Goal: Transaction & Acquisition: Subscribe to service/newsletter

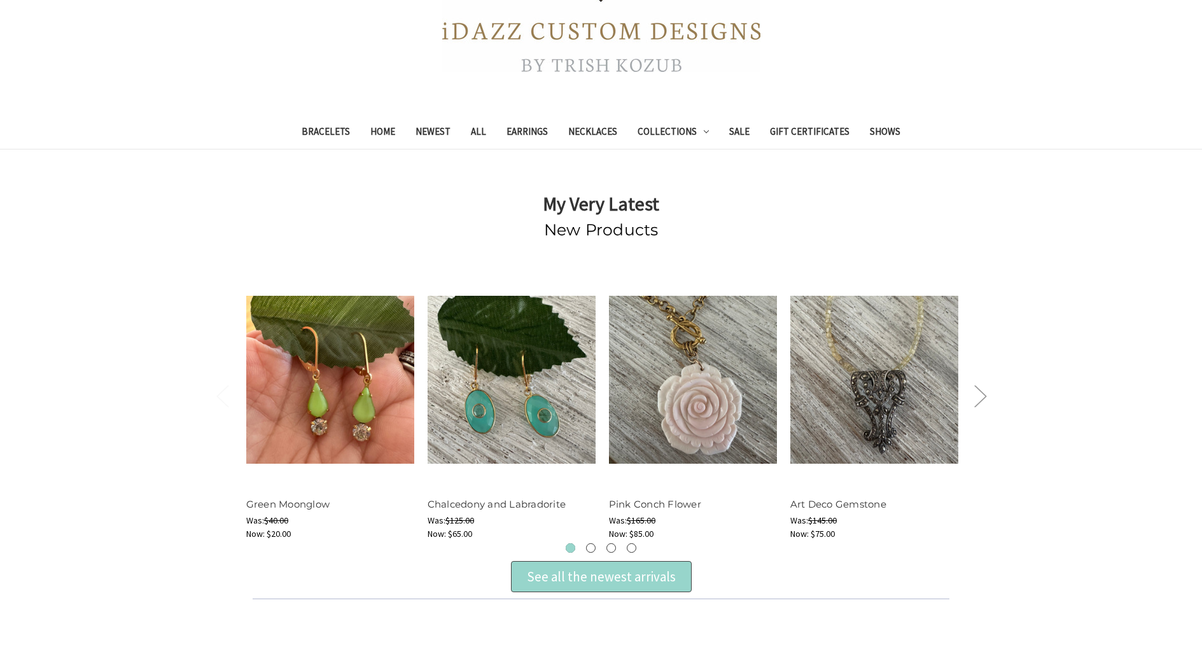
scroll to position [255, 0]
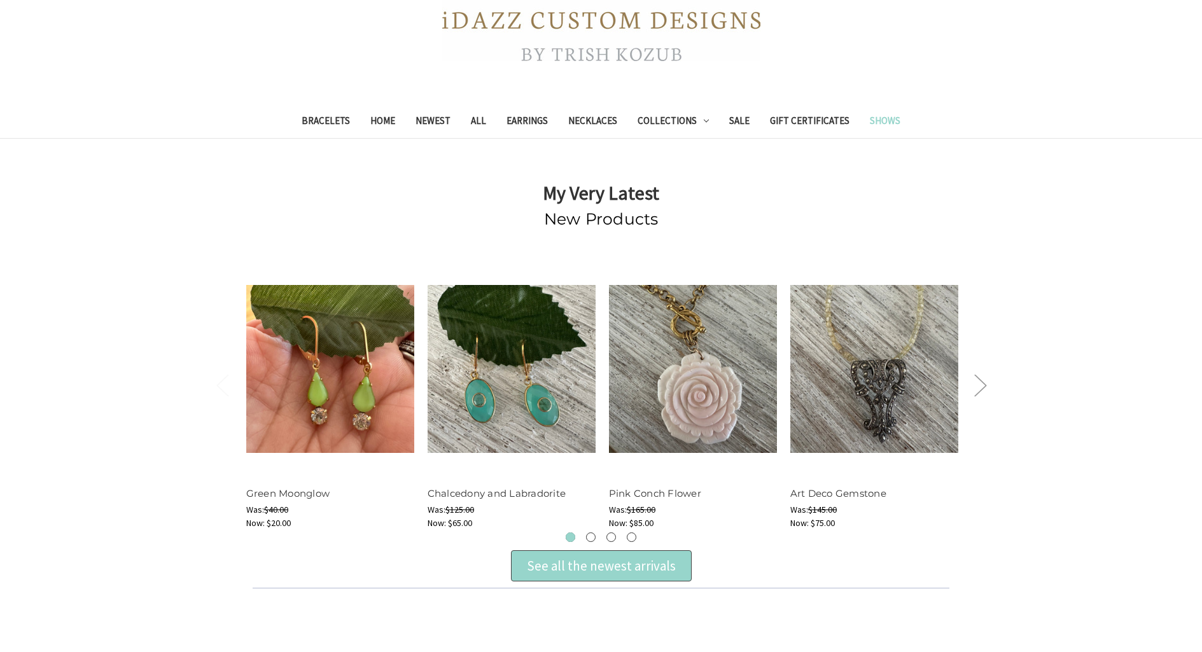
click at [880, 119] on link "Shows" at bounding box center [885, 122] width 51 height 31
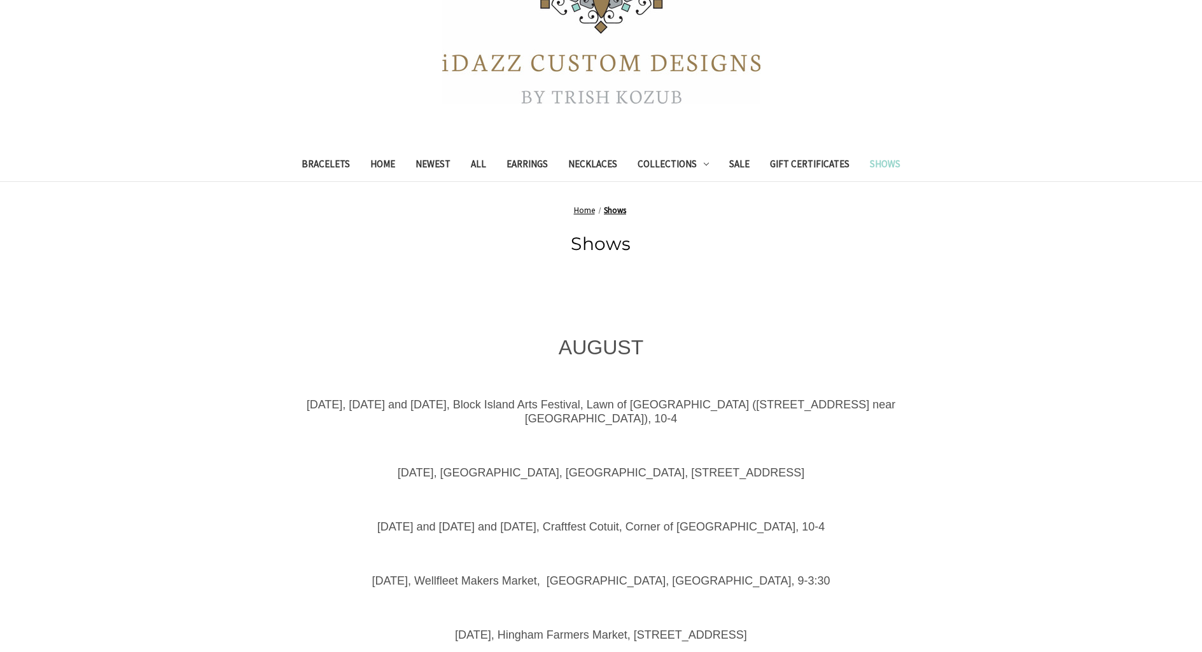
scroll to position [64, 0]
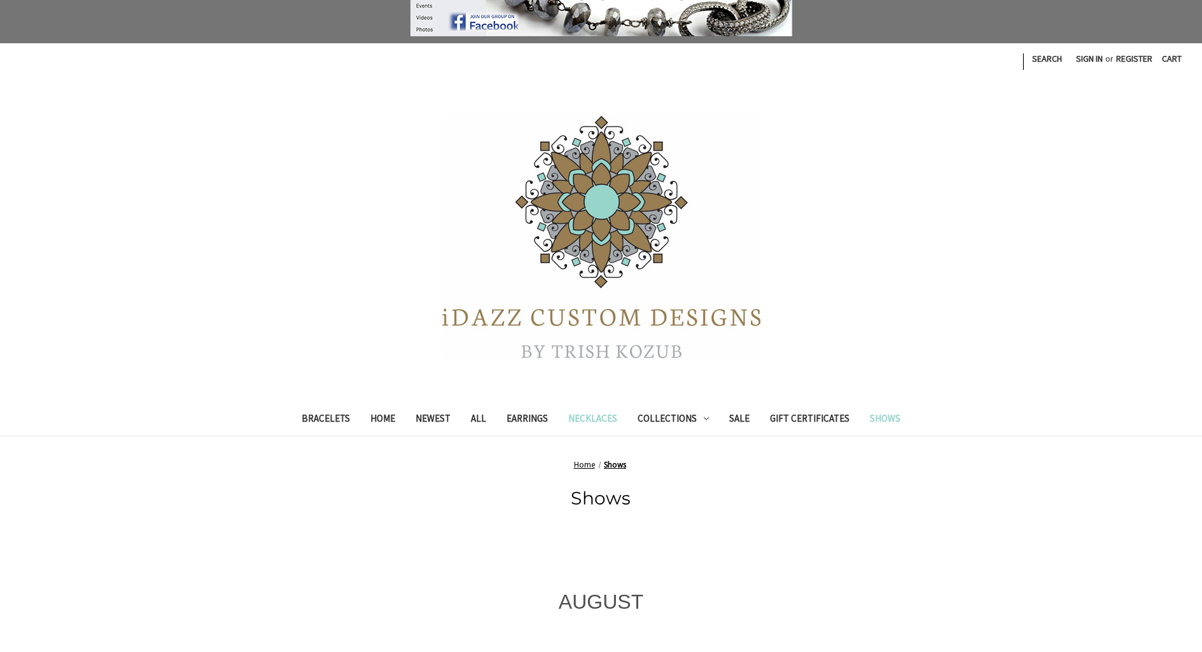
click at [594, 417] on link "Necklaces" at bounding box center [592, 420] width 69 height 31
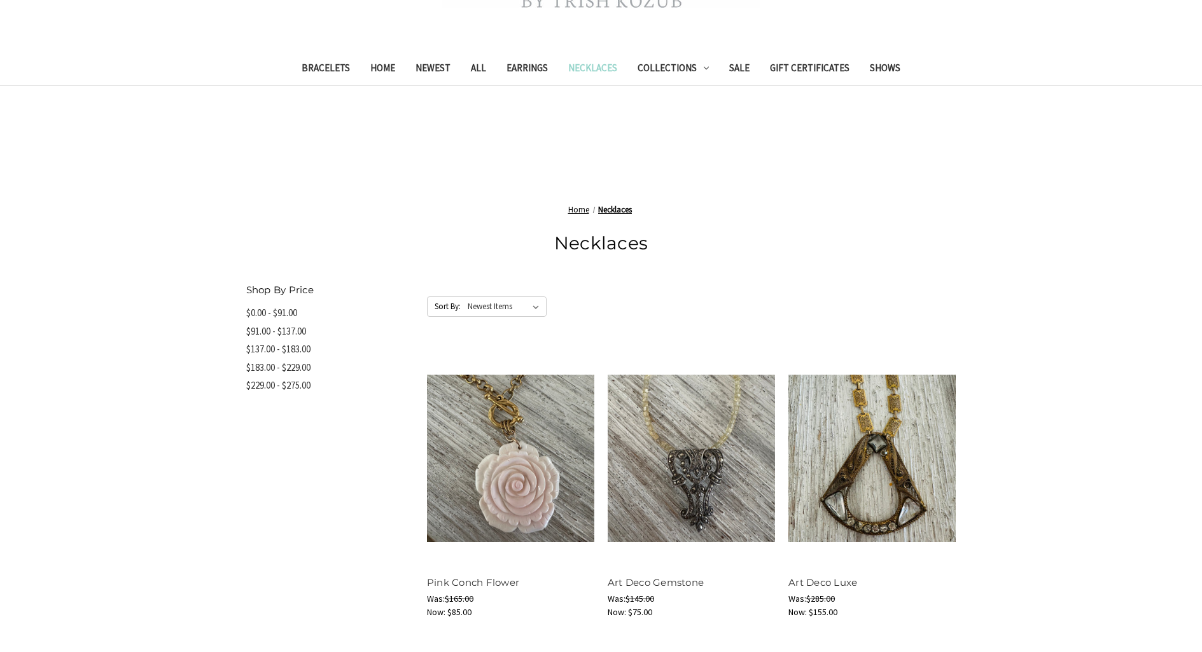
scroll to position [318, 0]
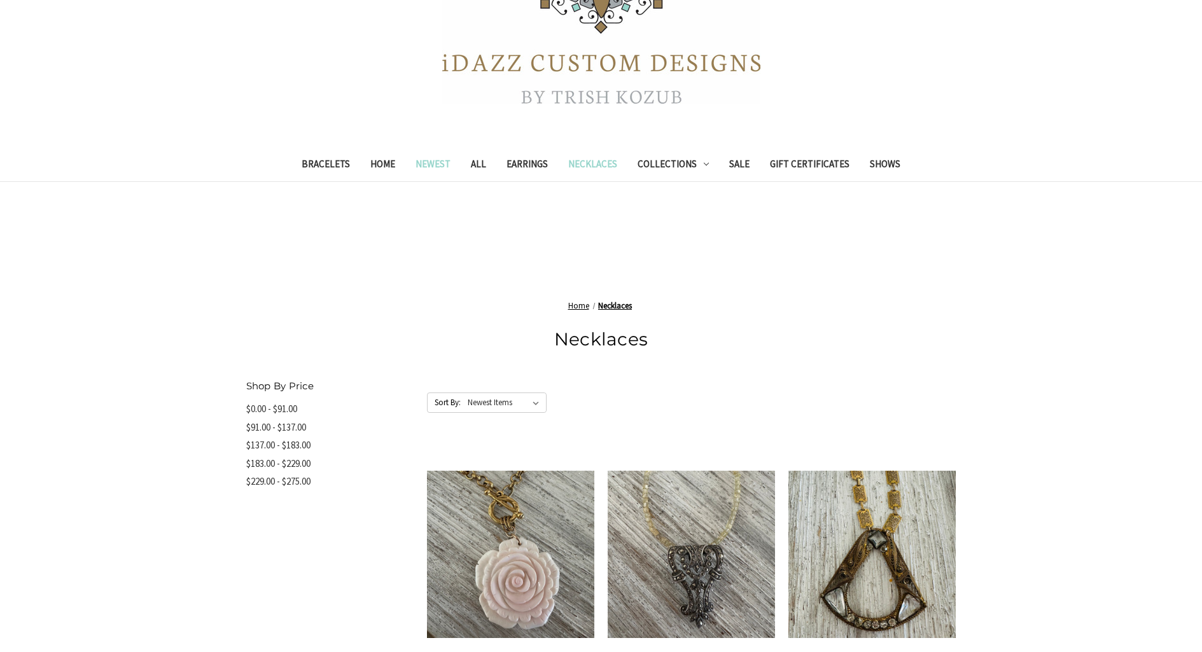
click at [430, 158] on link "Newest" at bounding box center [432, 165] width 55 height 31
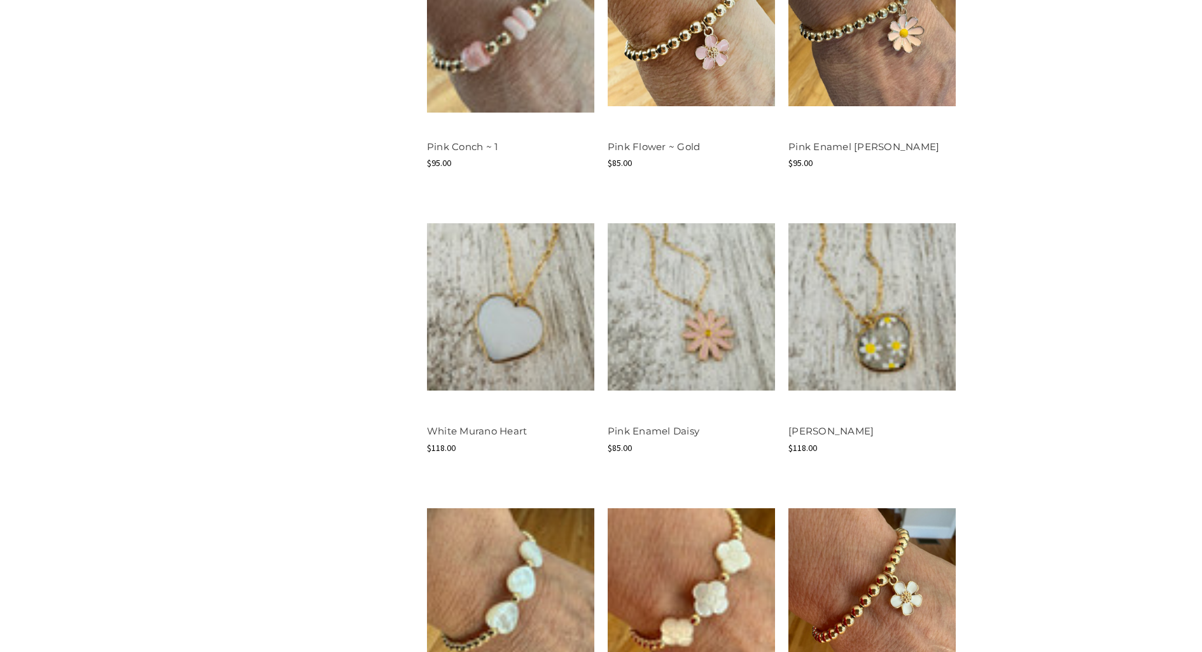
scroll to position [1336, 0]
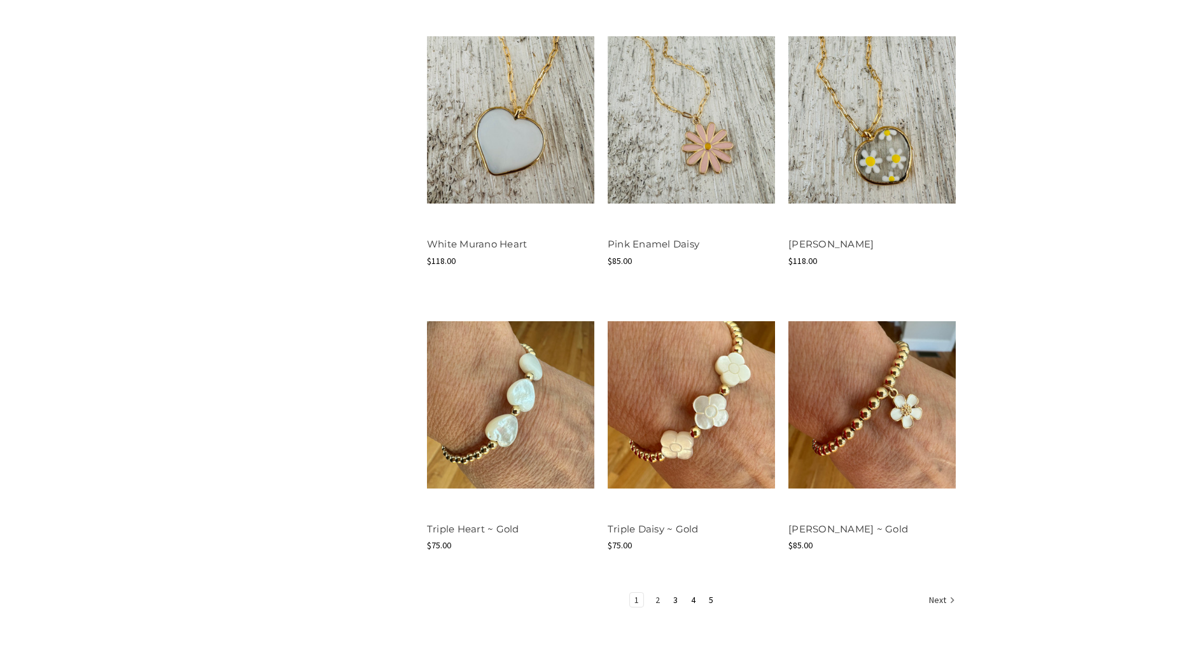
click at [655, 599] on link "2" at bounding box center [657, 600] width 13 height 14
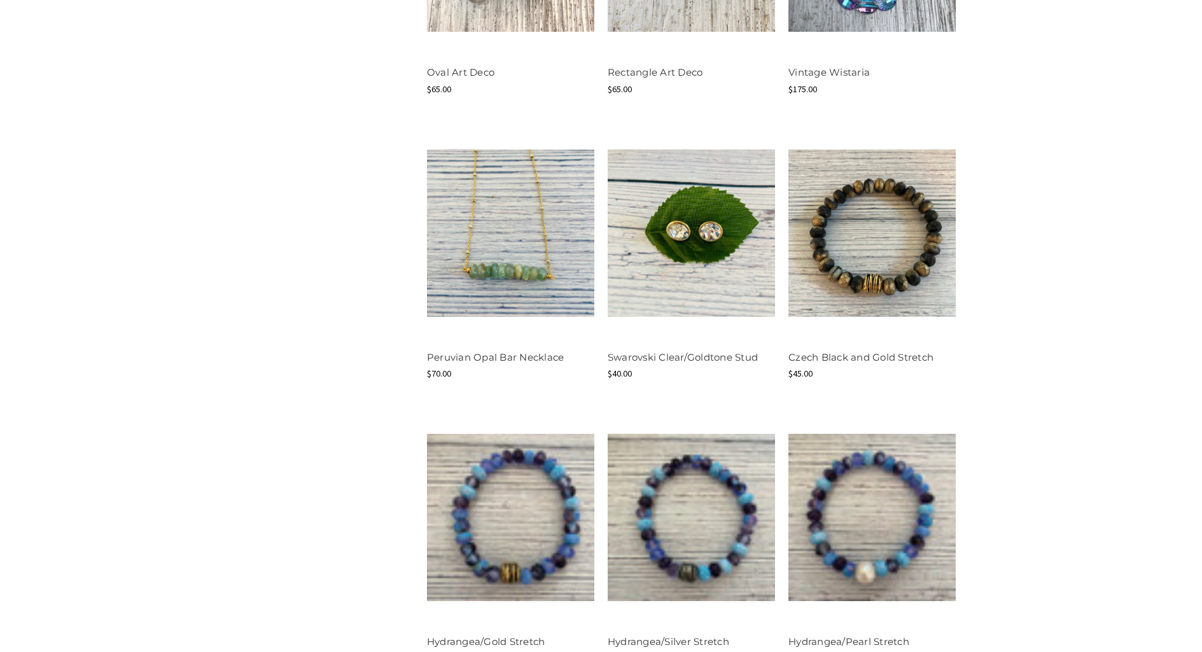
scroll to position [1464, 0]
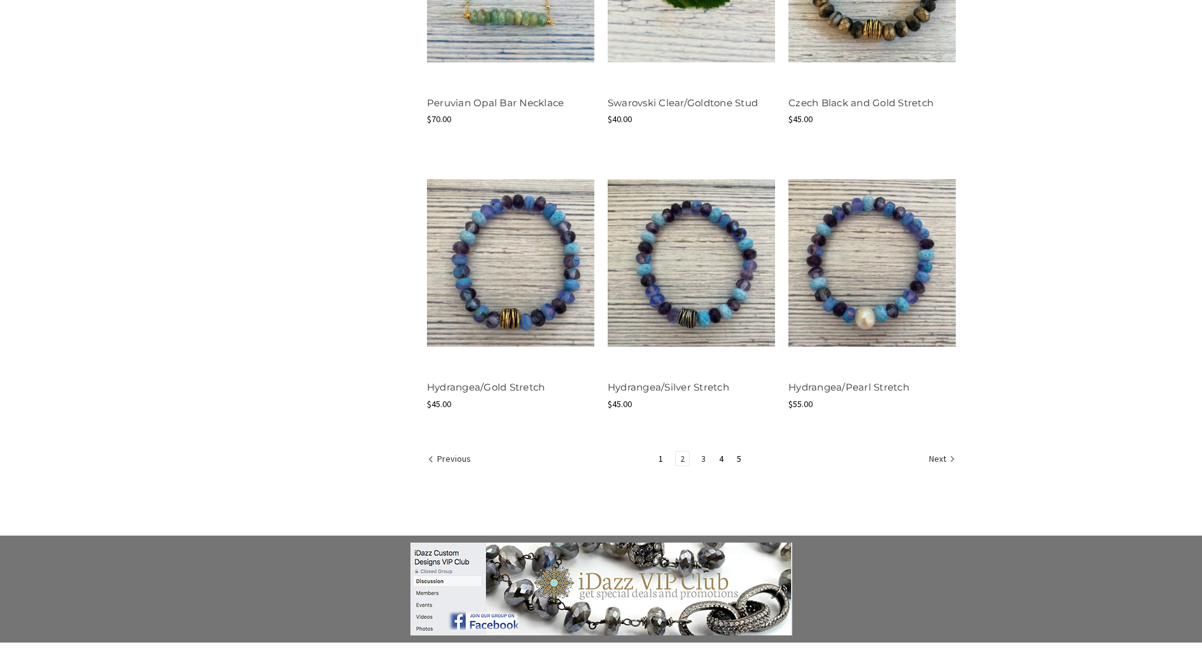
click at [706, 459] on link "3" at bounding box center [703, 459] width 13 height 14
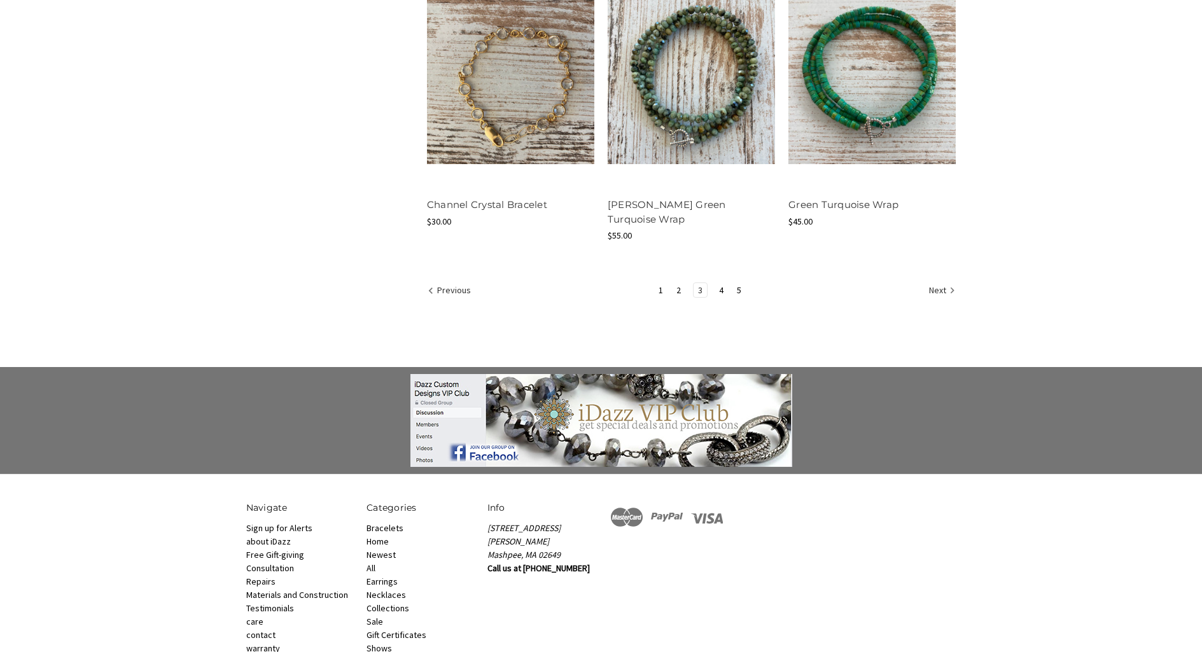
scroll to position [1713, 0]
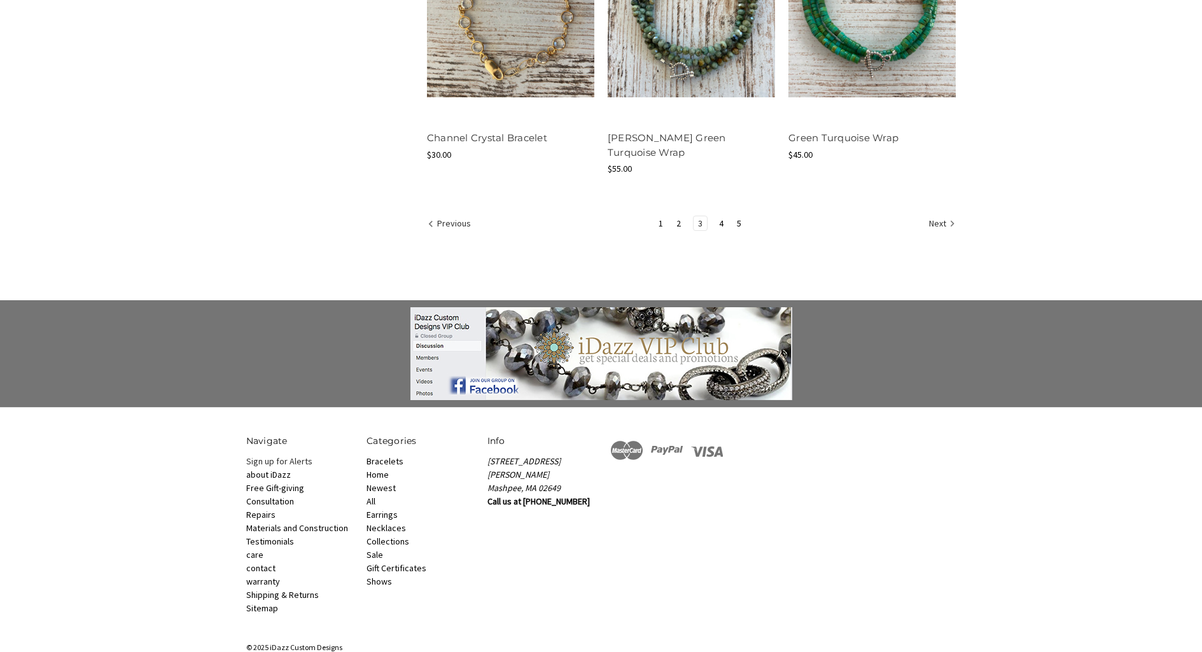
click at [293, 456] on link "Sign up for Alerts" at bounding box center [279, 461] width 66 height 11
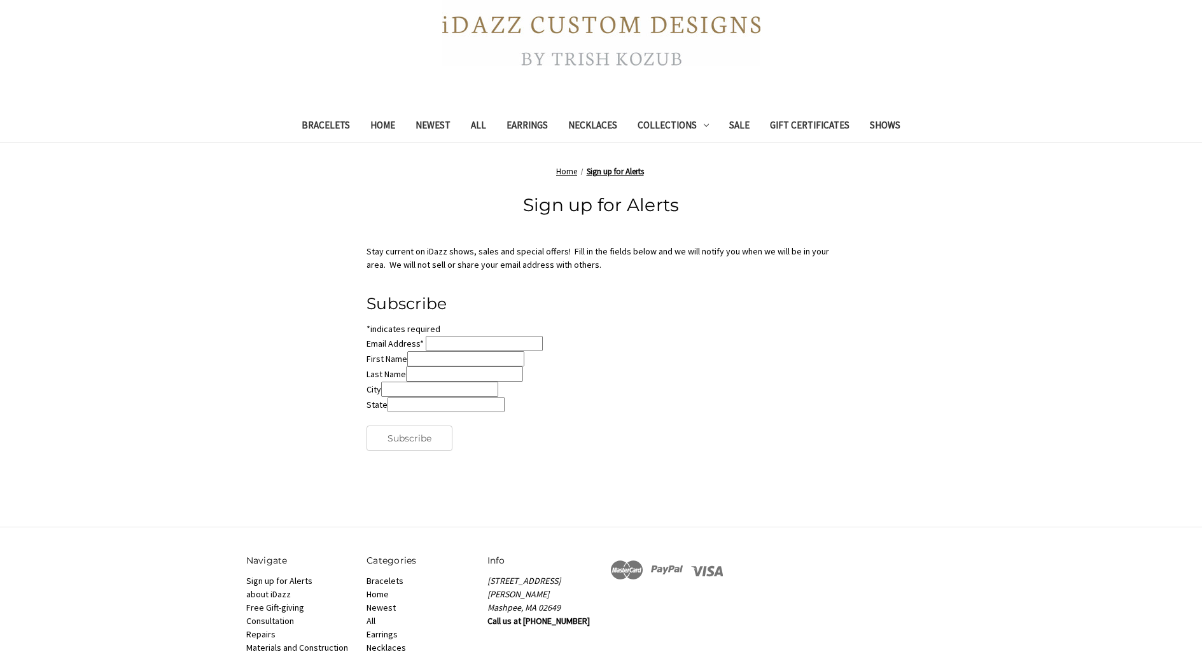
scroll to position [255, 0]
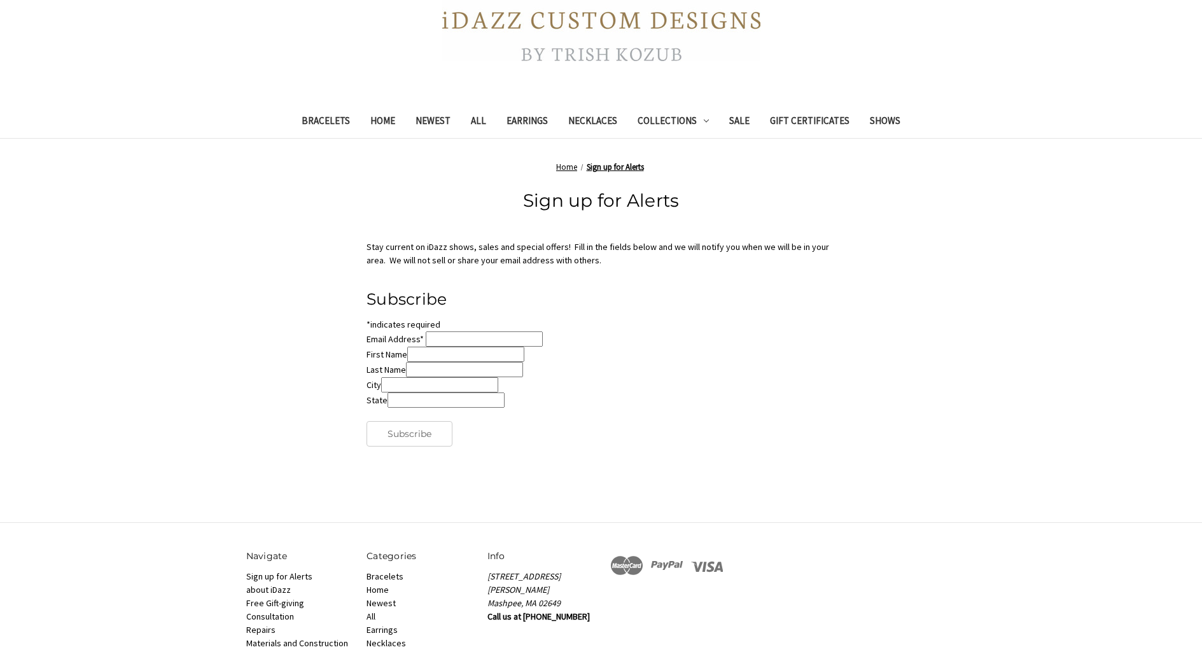
click at [456, 334] on input "Email Address *" at bounding box center [484, 339] width 117 height 15
type input "shavawn.dean@gmail.com"
type input "Shavawn"
type input "Waelsch"
type input "Winchester"
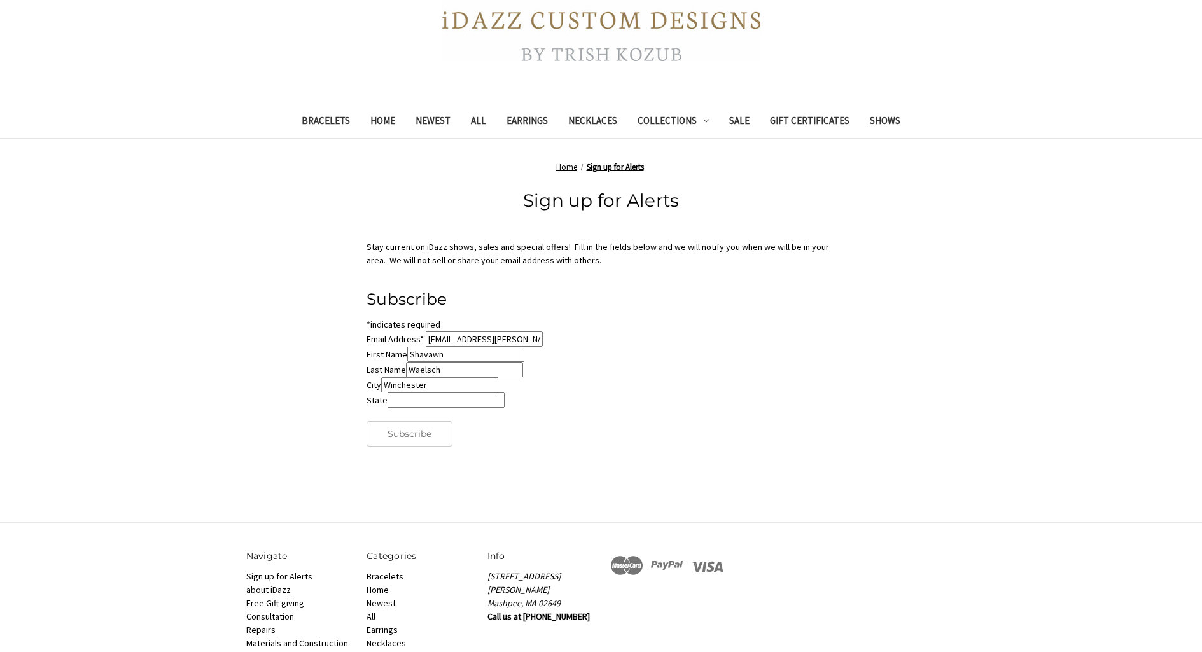
type input "Massachusetts"
click at [405, 435] on input "Subscribe" at bounding box center [410, 433] width 86 height 25
click at [601, 118] on link "Necklaces" at bounding box center [592, 122] width 69 height 31
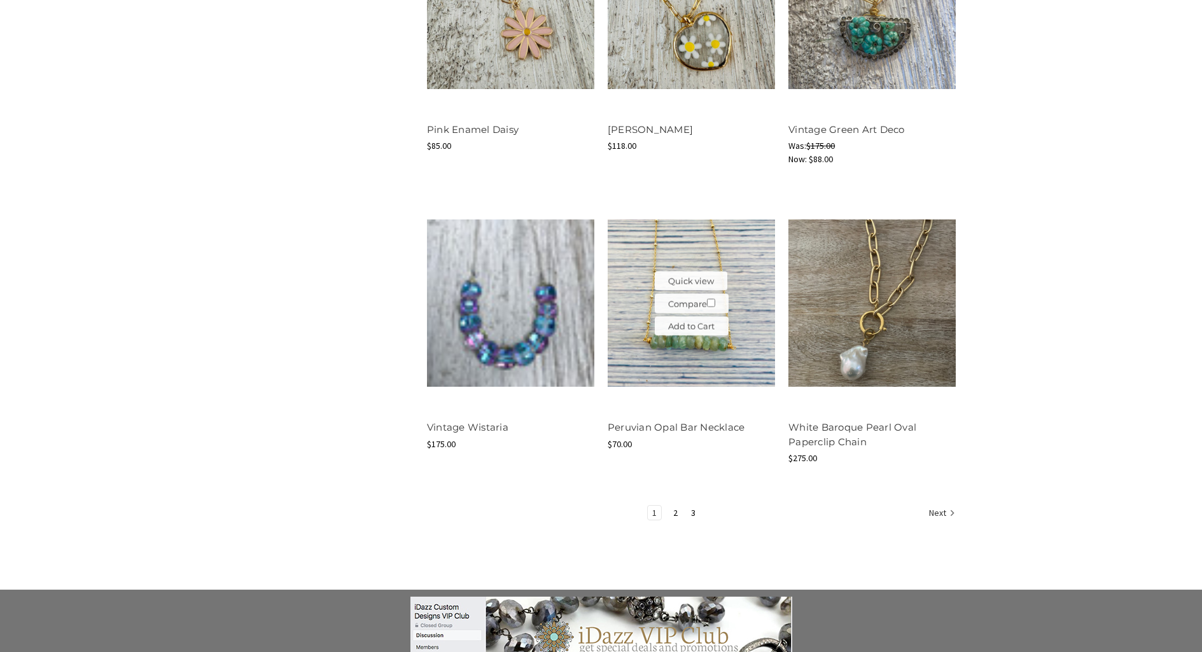
scroll to position [1718, 0]
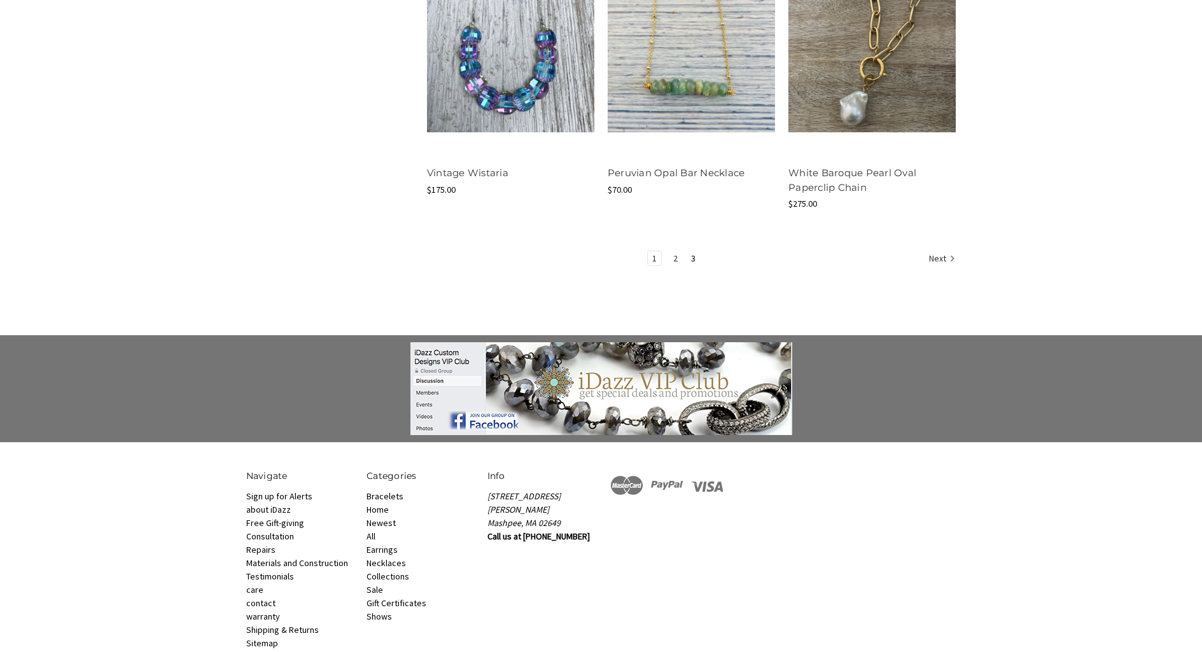
click at [674, 256] on link "2" at bounding box center [675, 258] width 13 height 14
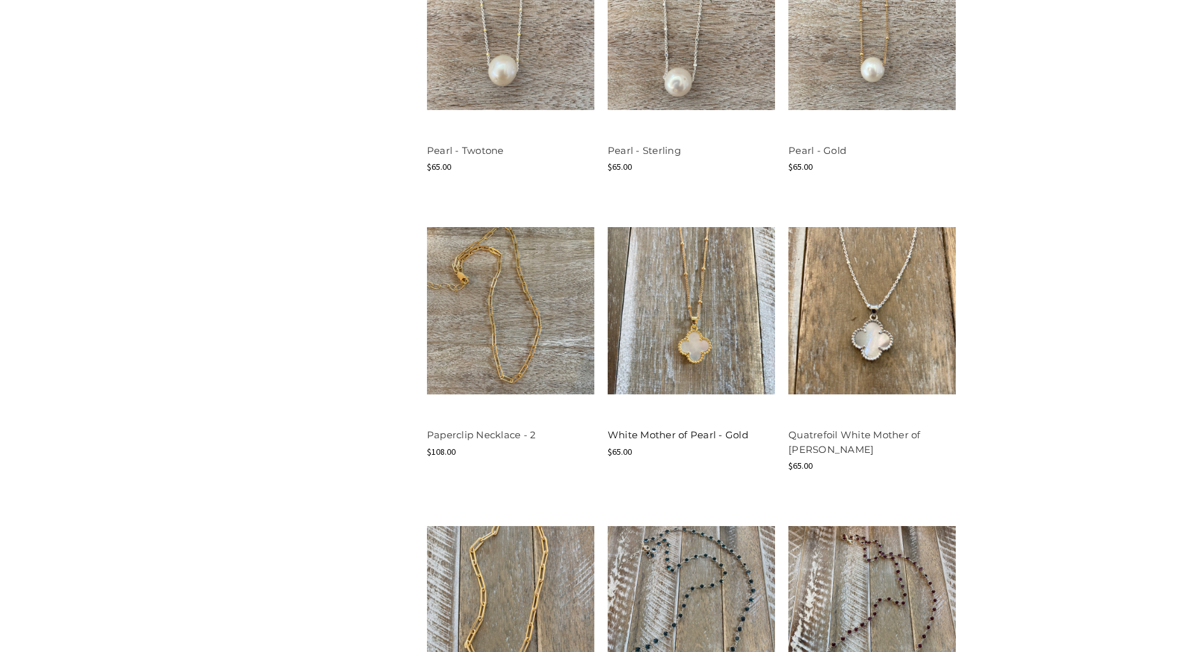
scroll to position [1400, 0]
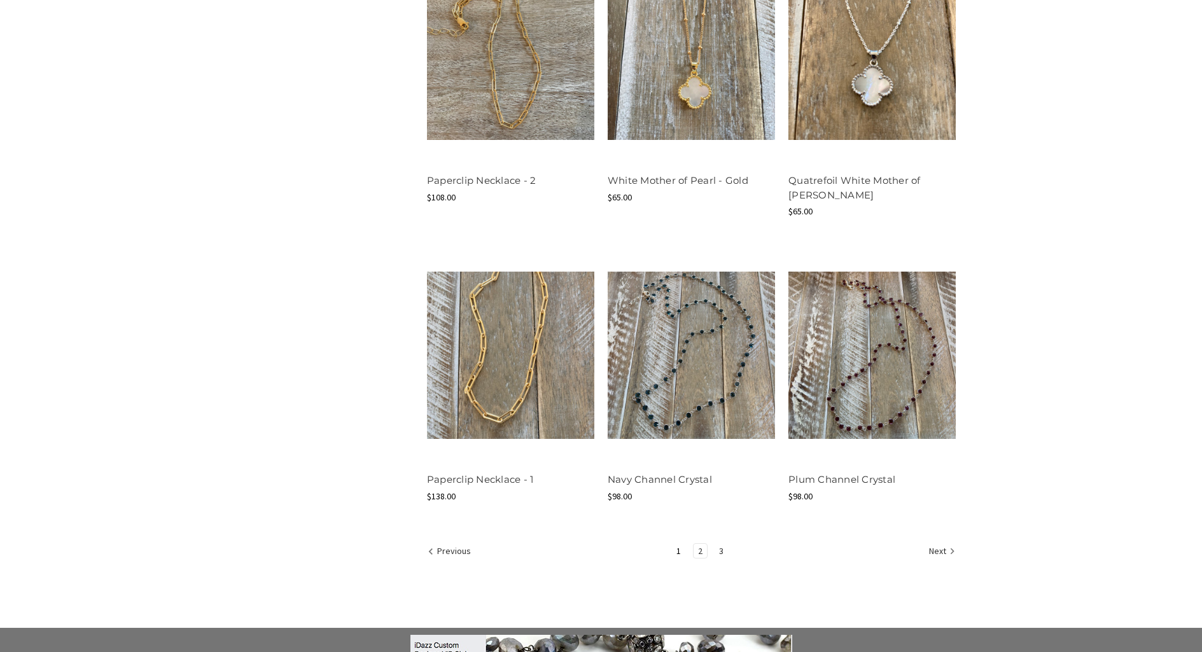
click at [720, 552] on link "3" at bounding box center [721, 551] width 13 height 14
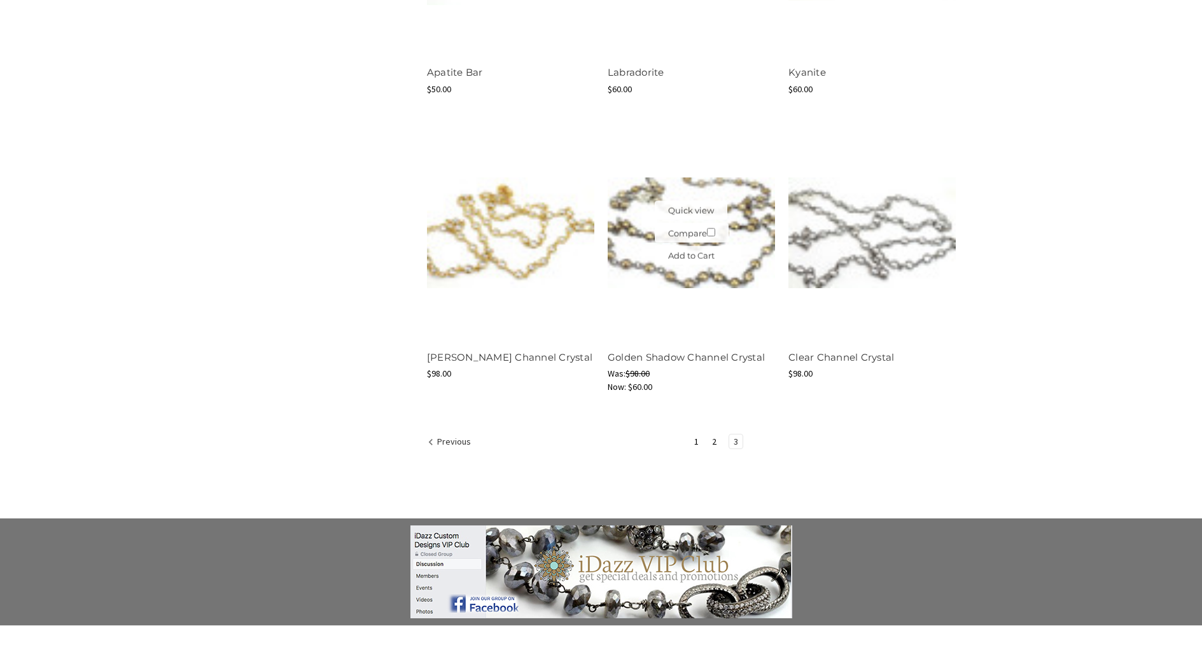
scroll to position [1442, 0]
